Goal: Find specific page/section: Find specific page/section

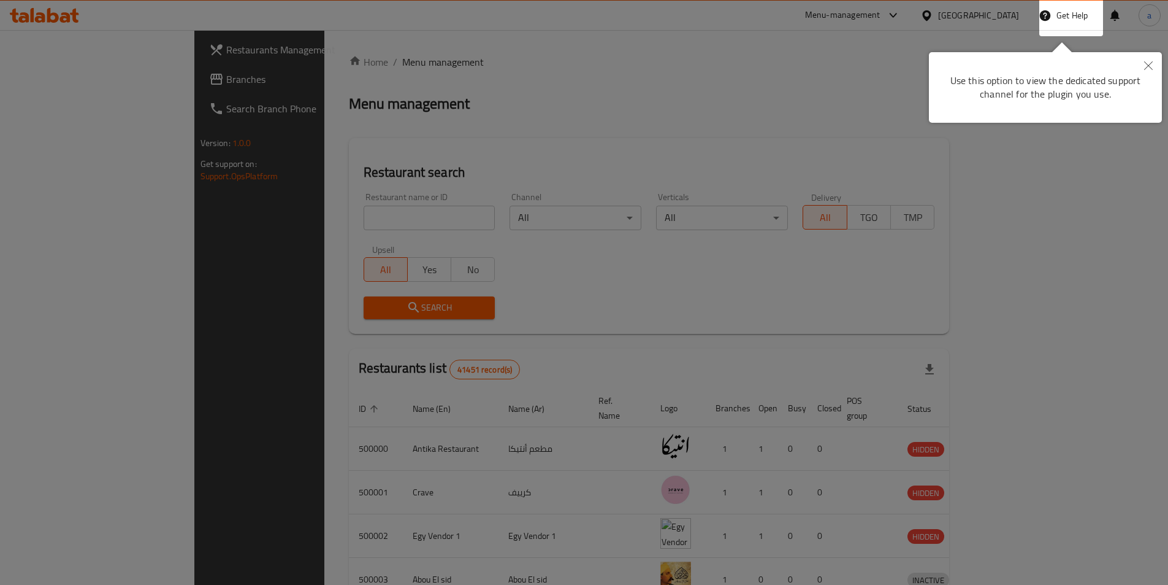
click at [759, 107] on div at bounding box center [584, 292] width 1168 height 585
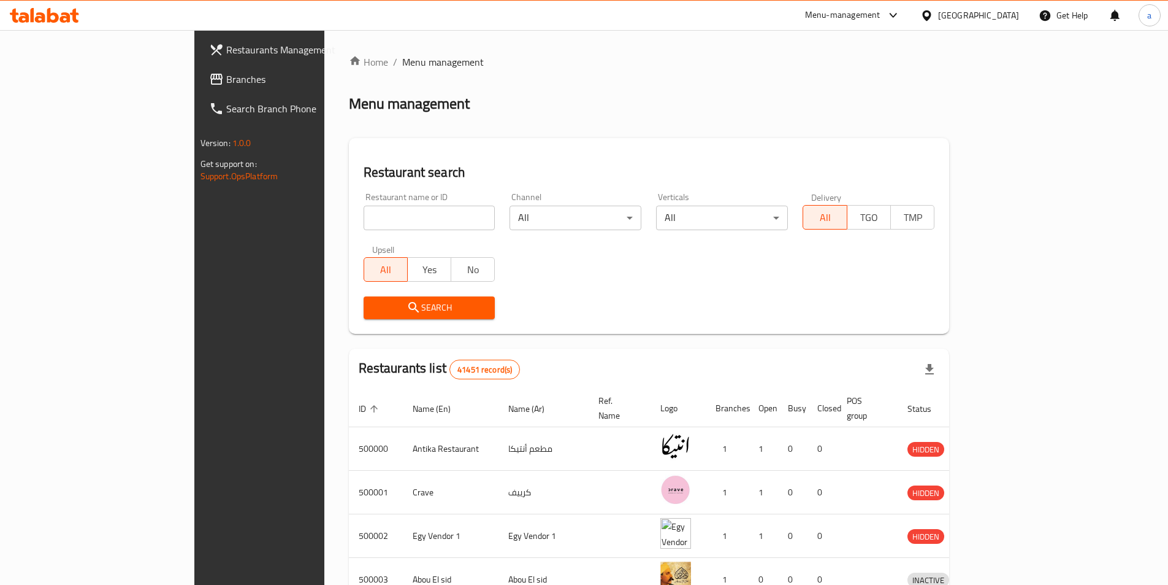
click at [996, 6] on div "[GEOGRAPHIC_DATA]" at bounding box center [970, 15] width 118 height 29
click at [999, 19] on div "[GEOGRAPHIC_DATA]" at bounding box center [978, 15] width 81 height 13
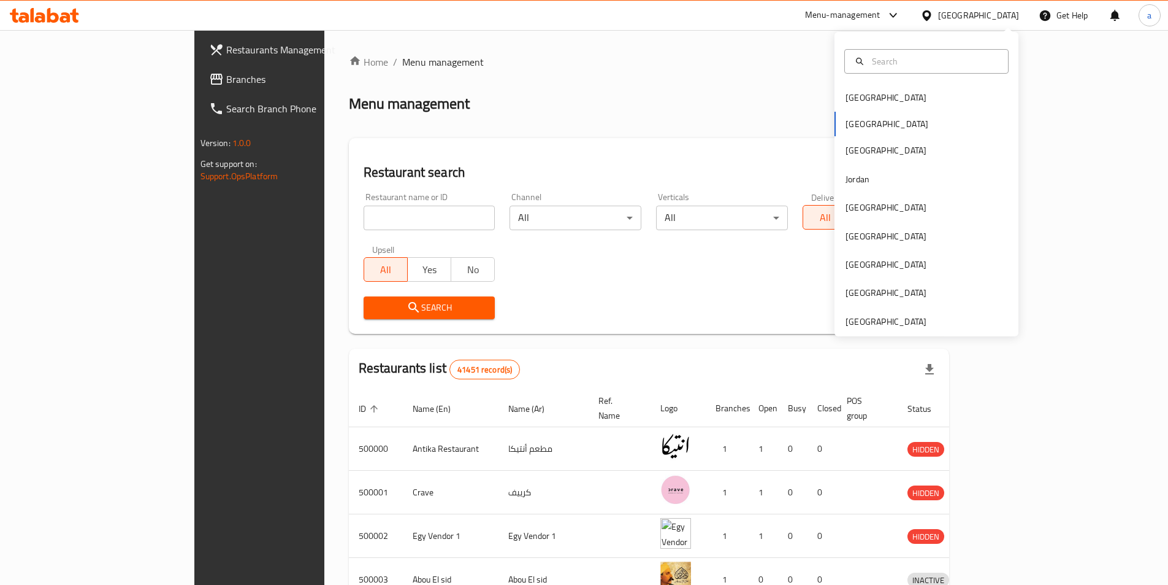
click at [901, 329] on div "[GEOGRAPHIC_DATA] [GEOGRAPHIC_DATA] [GEOGRAPHIC_DATA] [GEOGRAPHIC_DATA] [GEOGRA…" at bounding box center [927, 184] width 184 height 304
click at [907, 318] on div "[GEOGRAPHIC_DATA]" at bounding box center [886, 321] width 81 height 13
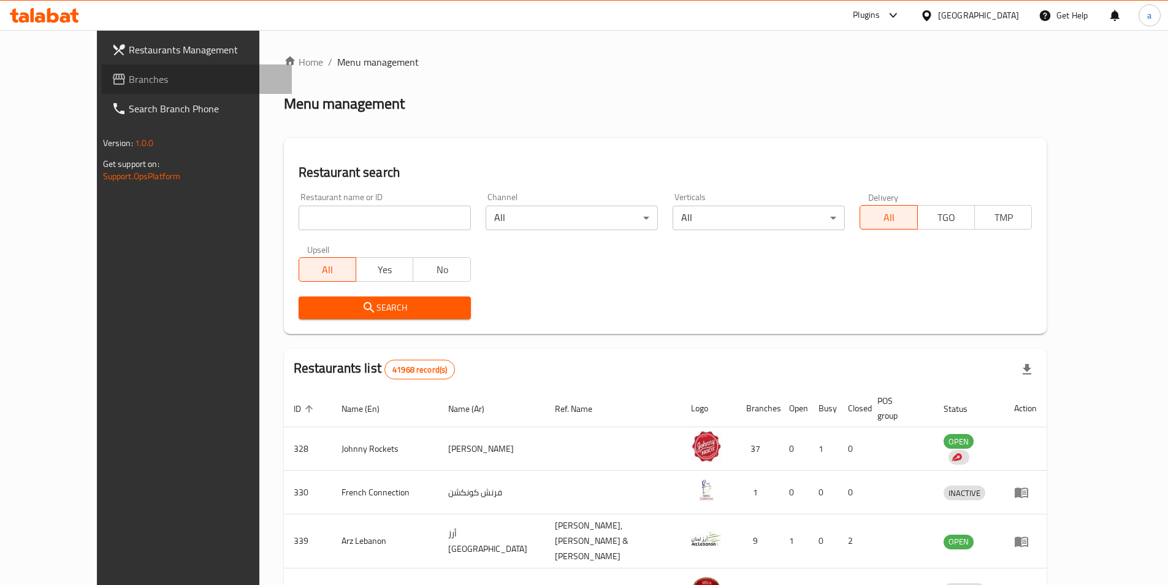
click at [112, 80] on icon at bounding box center [119, 79] width 15 height 15
